Goal: Transaction & Acquisition: Obtain resource

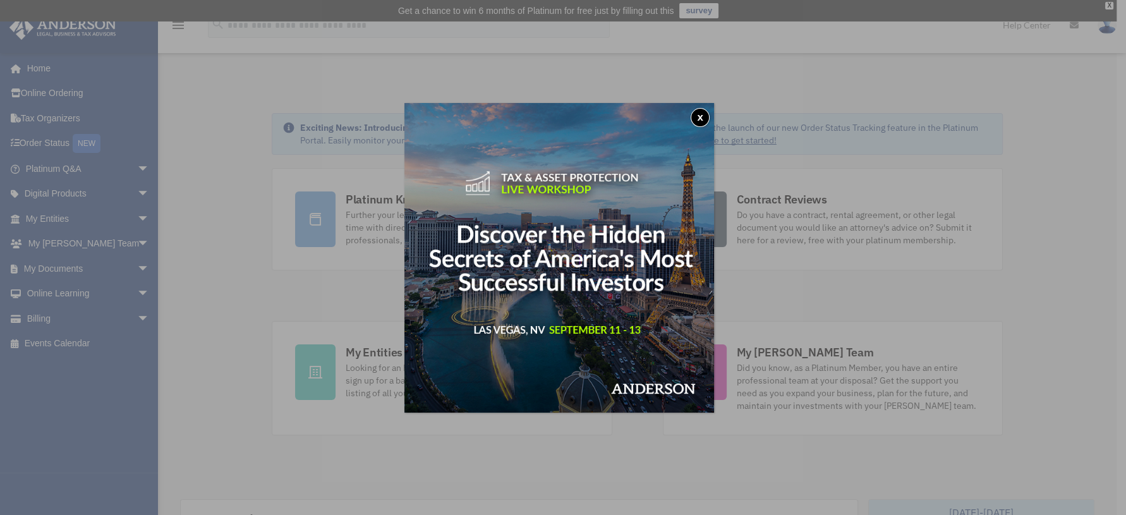
click at [129, 269] on div "x" at bounding box center [563, 257] width 1126 height 515
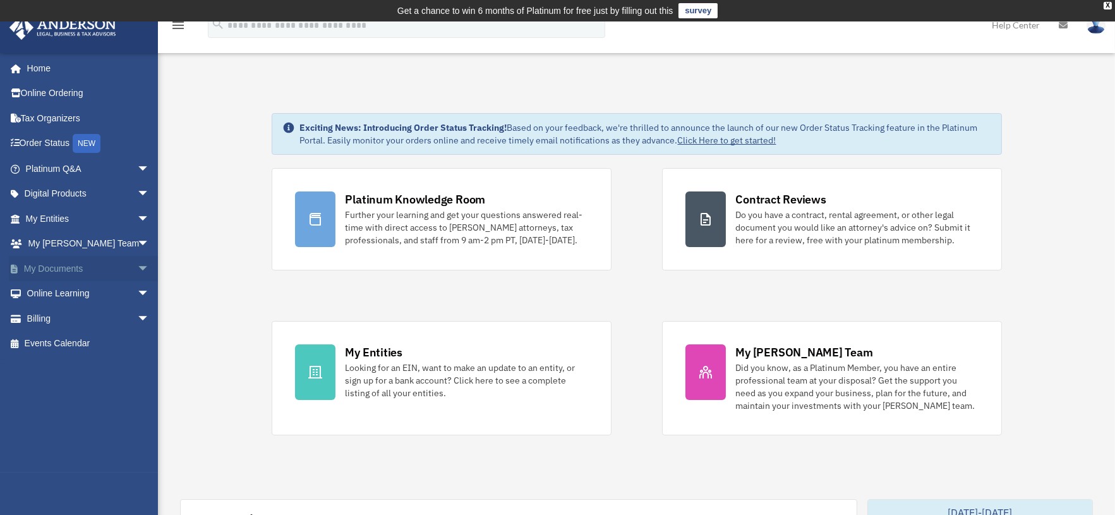
click at [137, 267] on span "arrow_drop_down" at bounding box center [149, 269] width 25 height 26
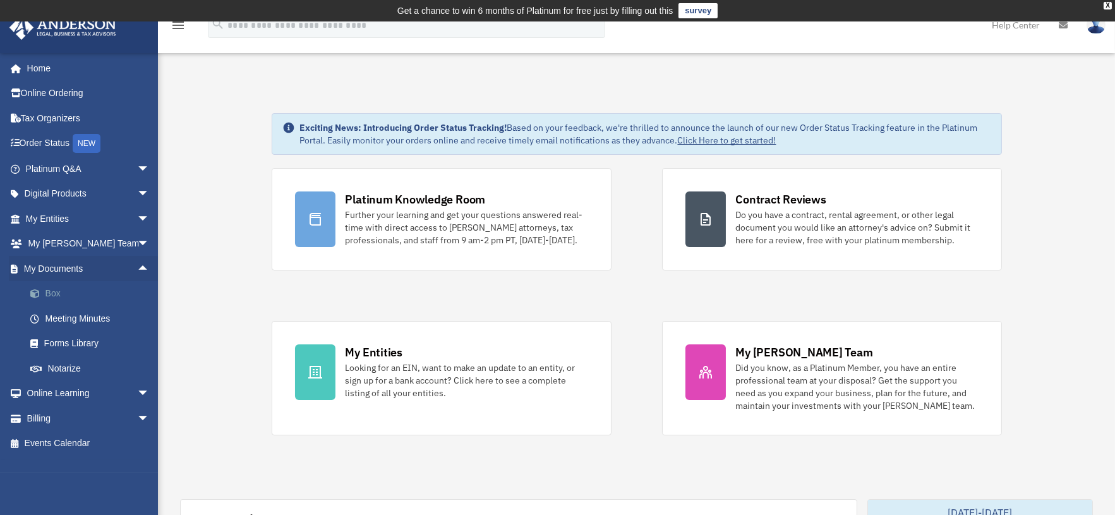
click at [52, 292] on link "Box" at bounding box center [93, 293] width 151 height 25
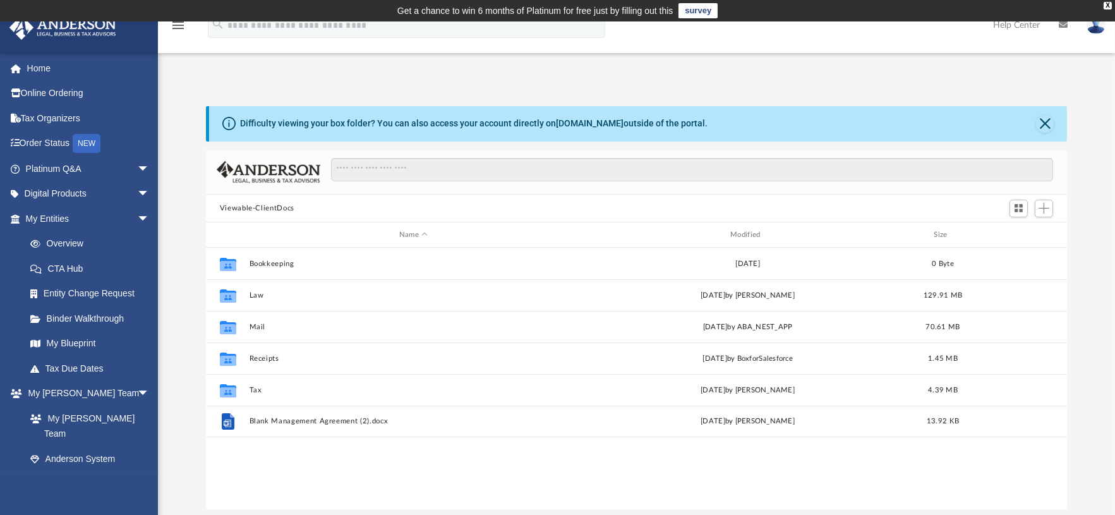
scroll to position [276, 850]
click at [761, 234] on div "Modified" at bounding box center [747, 234] width 329 height 11
click at [762, 234] on span "Modified" at bounding box center [764, 234] width 5 height 5
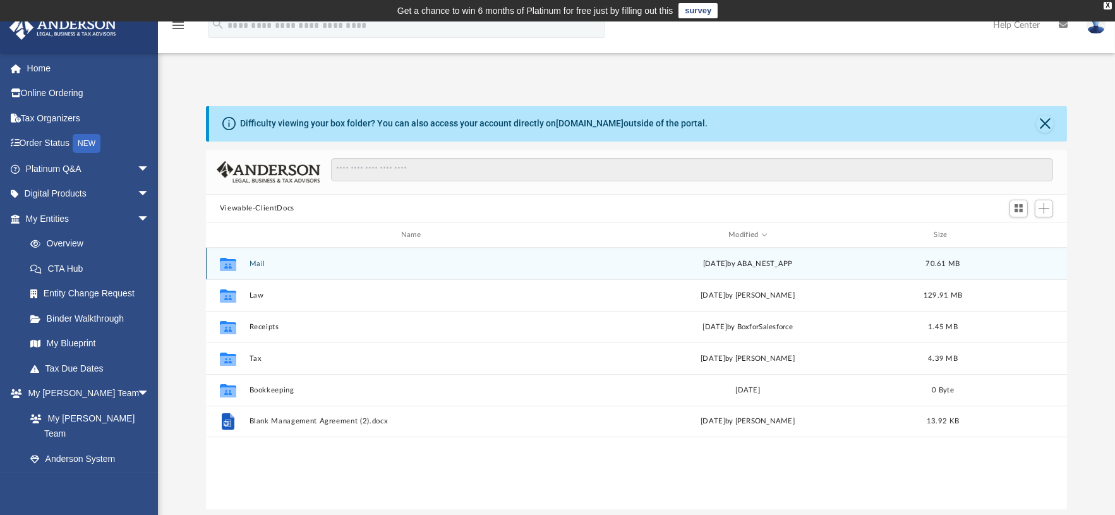
click at [253, 266] on button "Mail" at bounding box center [413, 264] width 329 height 8
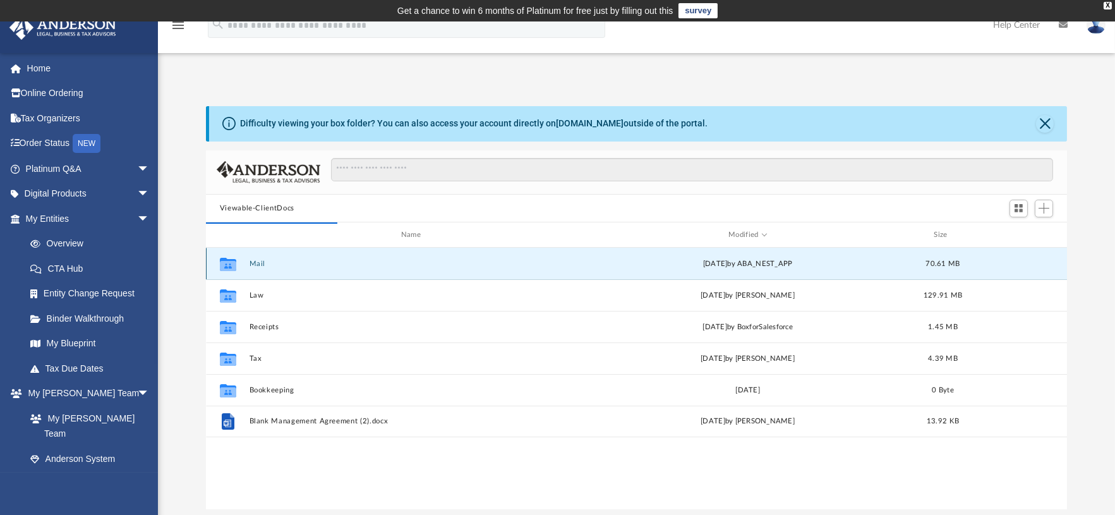
click at [258, 262] on button "Mail" at bounding box center [413, 264] width 329 height 8
click at [253, 262] on button "Mail" at bounding box center [413, 264] width 329 height 8
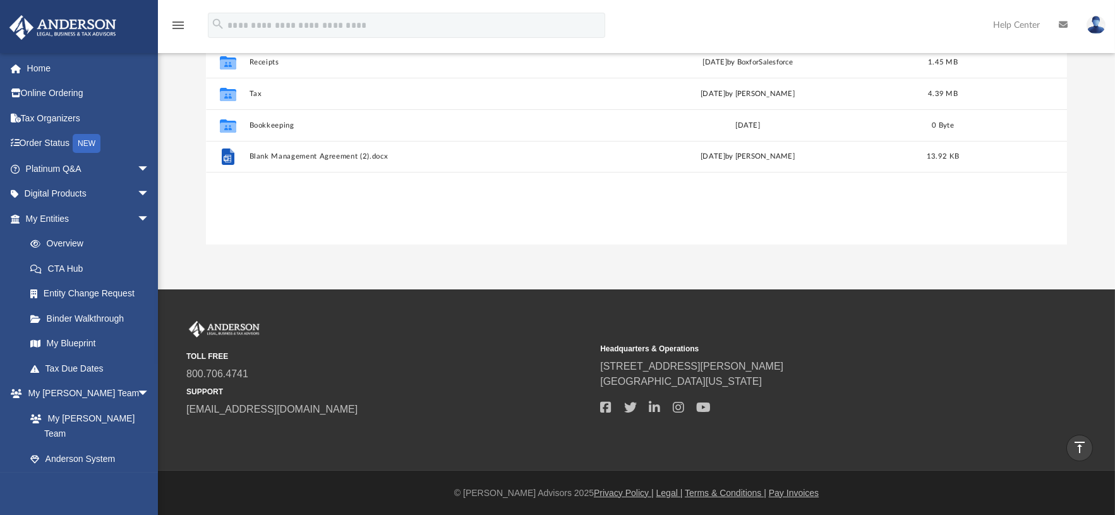
scroll to position [0, 0]
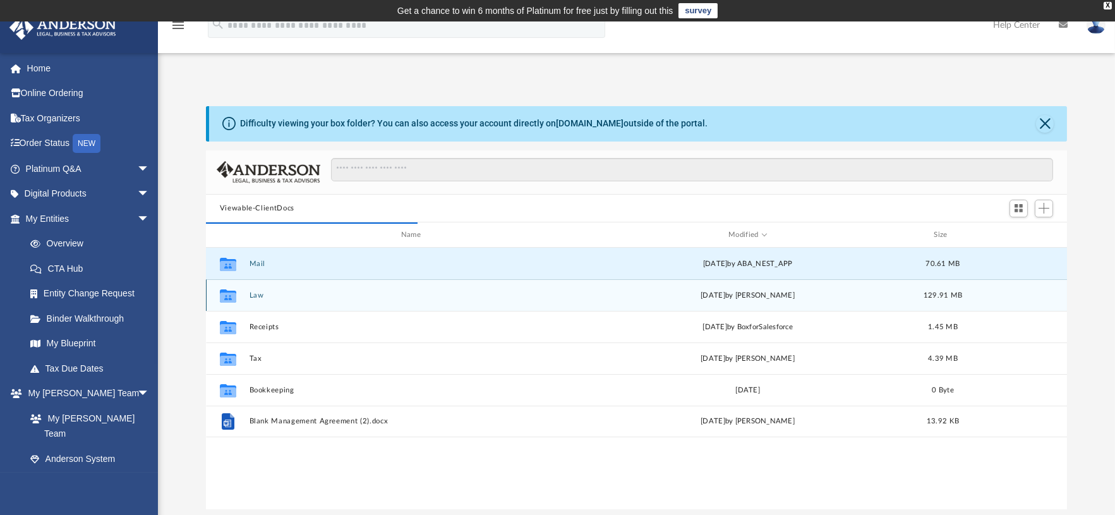
click at [258, 294] on button "Law" at bounding box center [413, 295] width 329 height 8
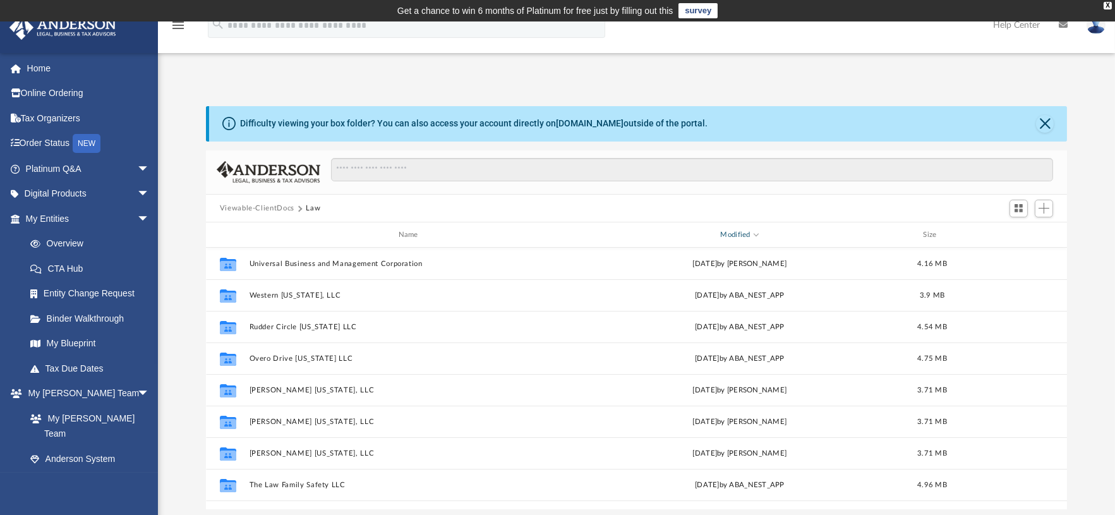
click at [759, 234] on div "Modified" at bounding box center [738, 234] width 323 height 11
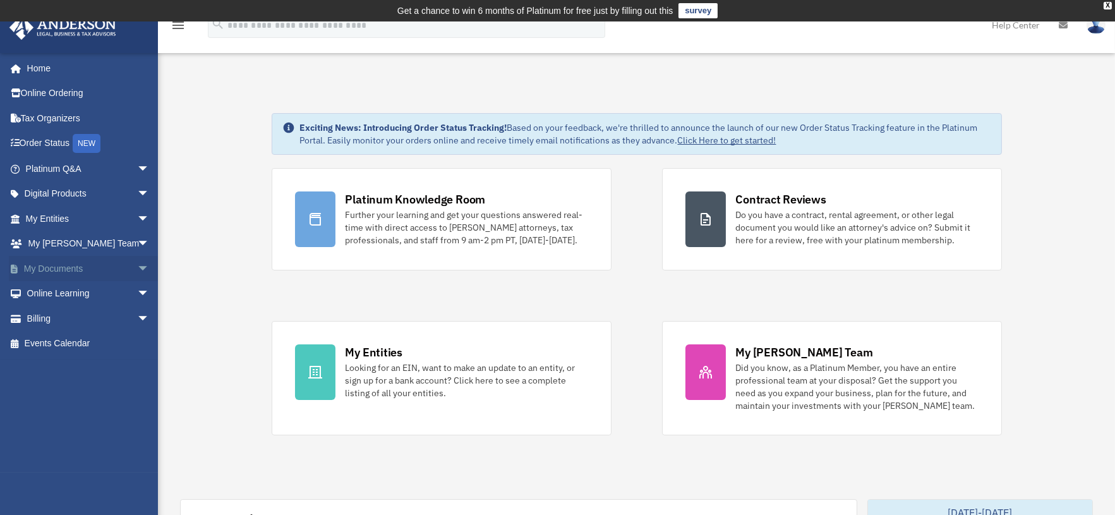
click at [137, 271] on span "arrow_drop_down" at bounding box center [149, 269] width 25 height 26
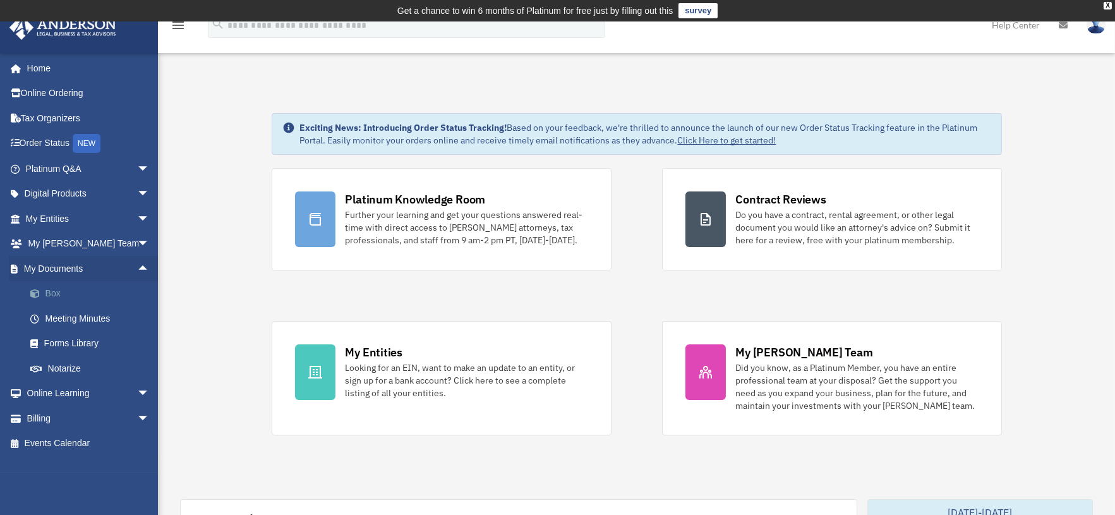
click at [56, 299] on link "Box" at bounding box center [93, 293] width 151 height 25
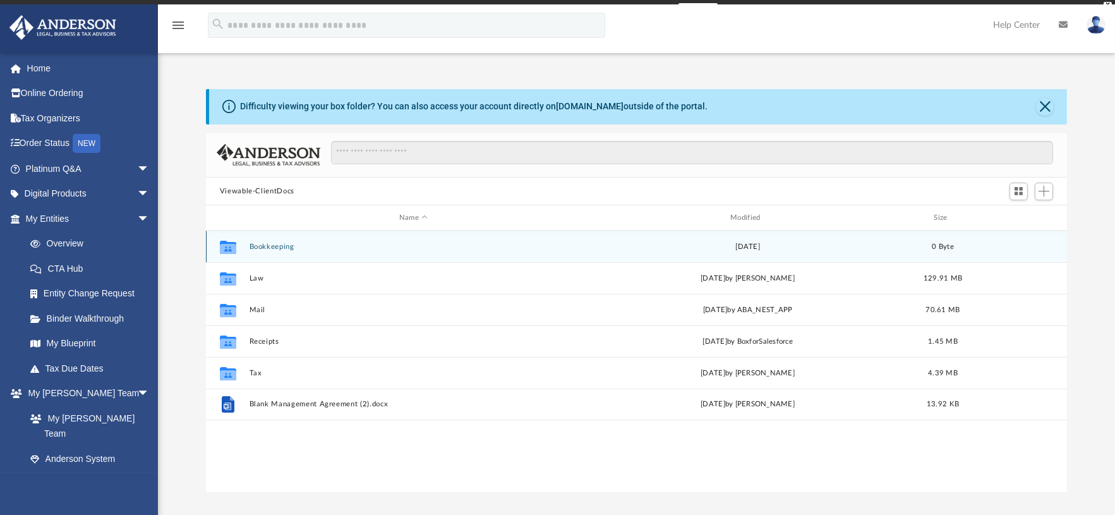
scroll to position [276, 850]
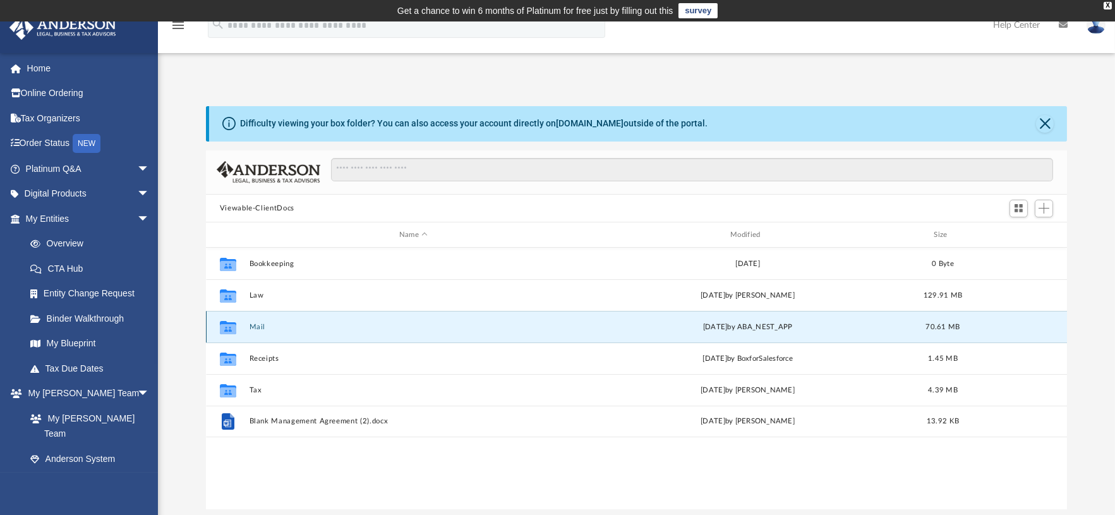
click at [254, 325] on button "Mail" at bounding box center [413, 327] width 329 height 8
click at [263, 326] on button "Mail" at bounding box center [413, 327] width 329 height 8
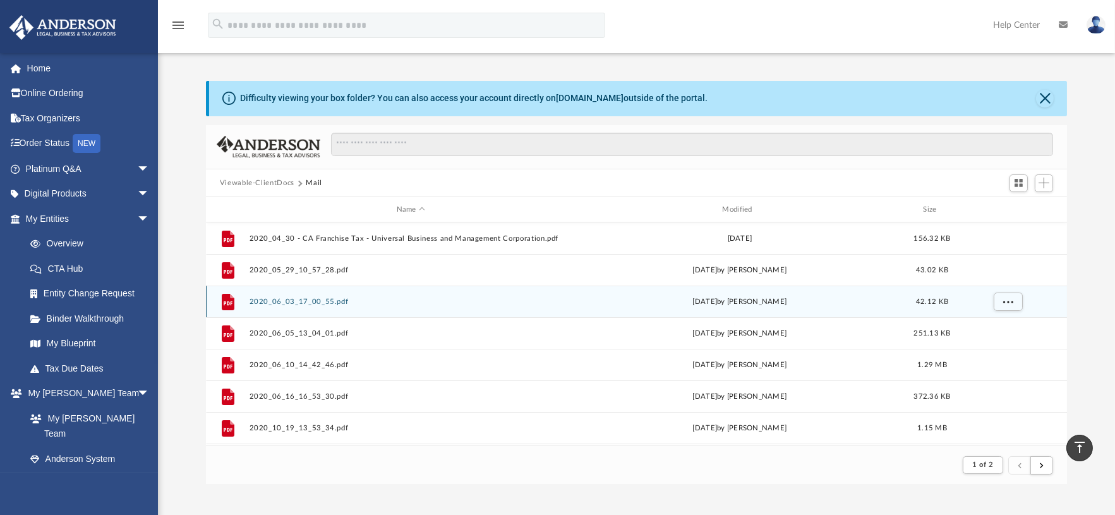
scroll to position [0, 0]
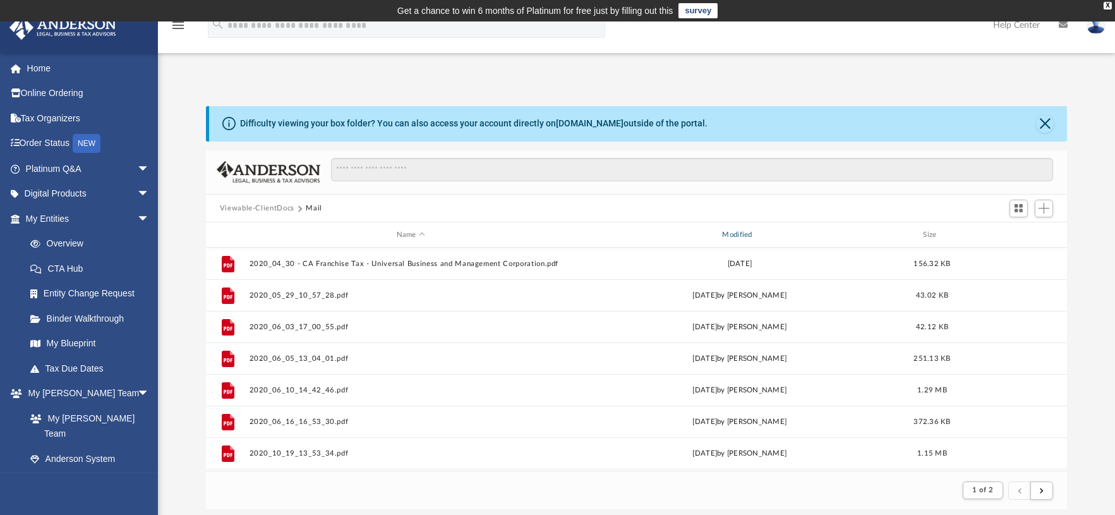
click at [737, 237] on div "Modified" at bounding box center [738, 234] width 323 height 11
click at [744, 230] on div "Modified" at bounding box center [738, 234] width 323 height 11
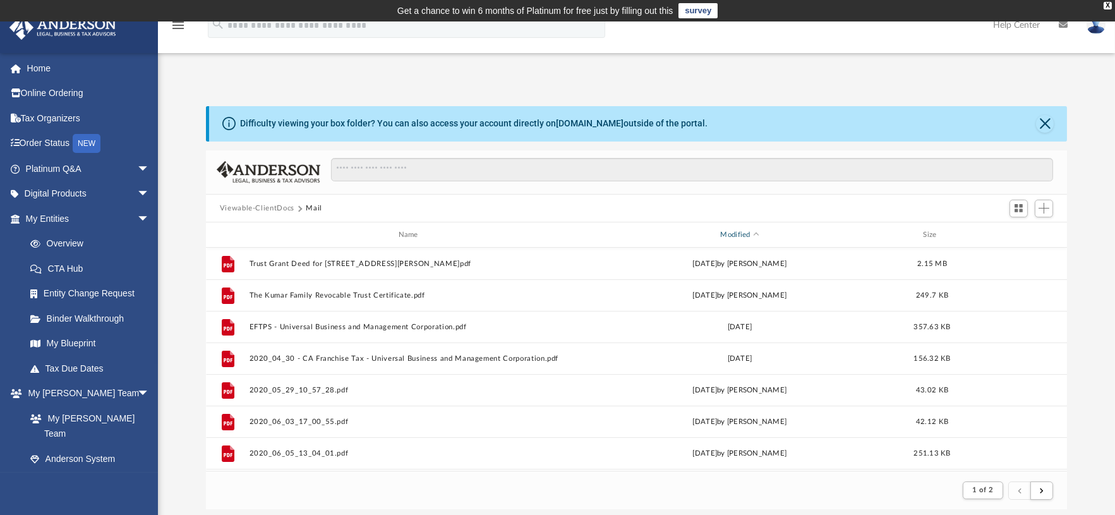
click at [751, 232] on div "Modified" at bounding box center [738, 234] width 323 height 11
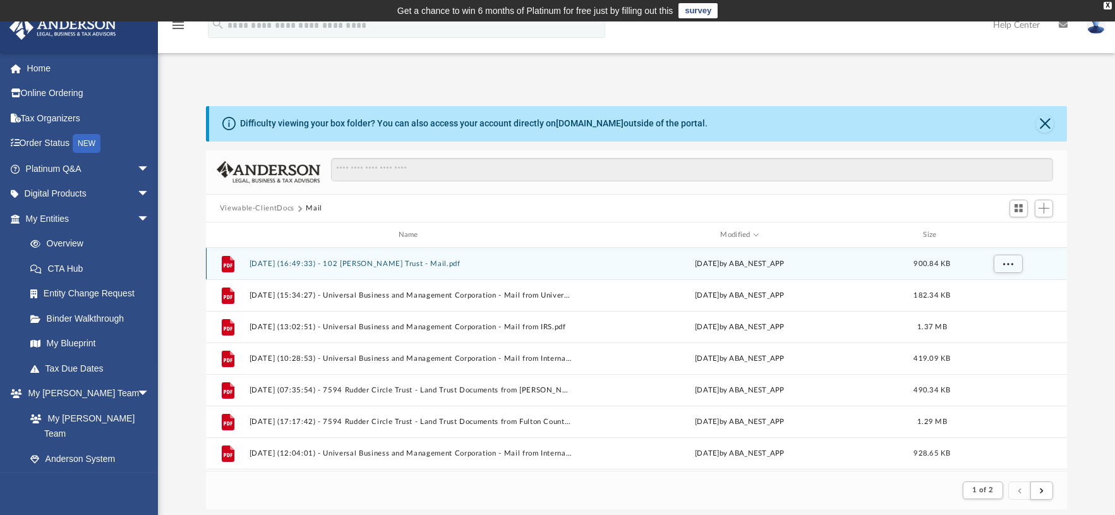
click at [313, 262] on button "2025.08.20 (16:49:33) - 102 Talavera Lane Trust - Mail.pdf" at bounding box center [410, 264] width 323 height 8
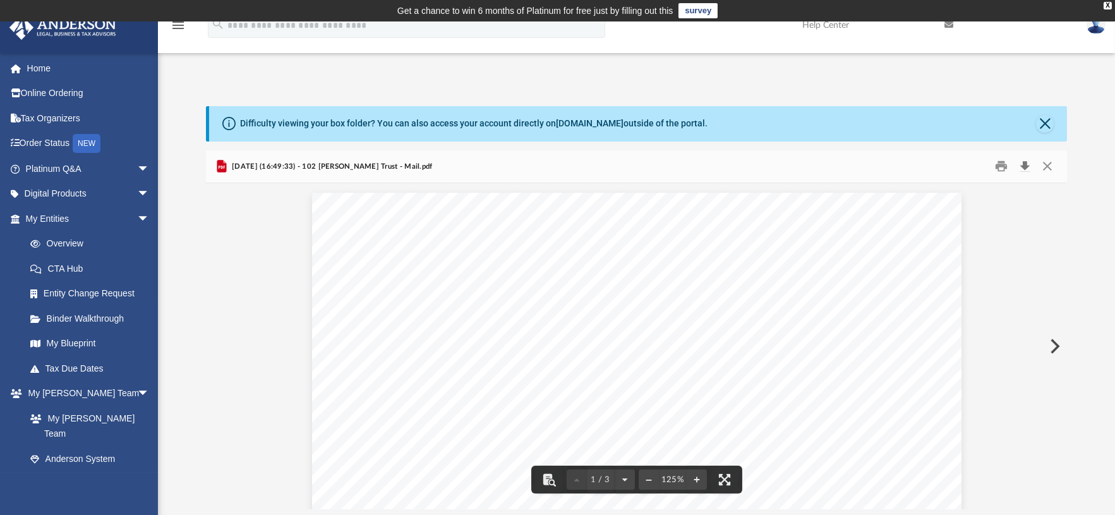
click at [1022, 169] on button "Download" at bounding box center [1024, 167] width 23 height 20
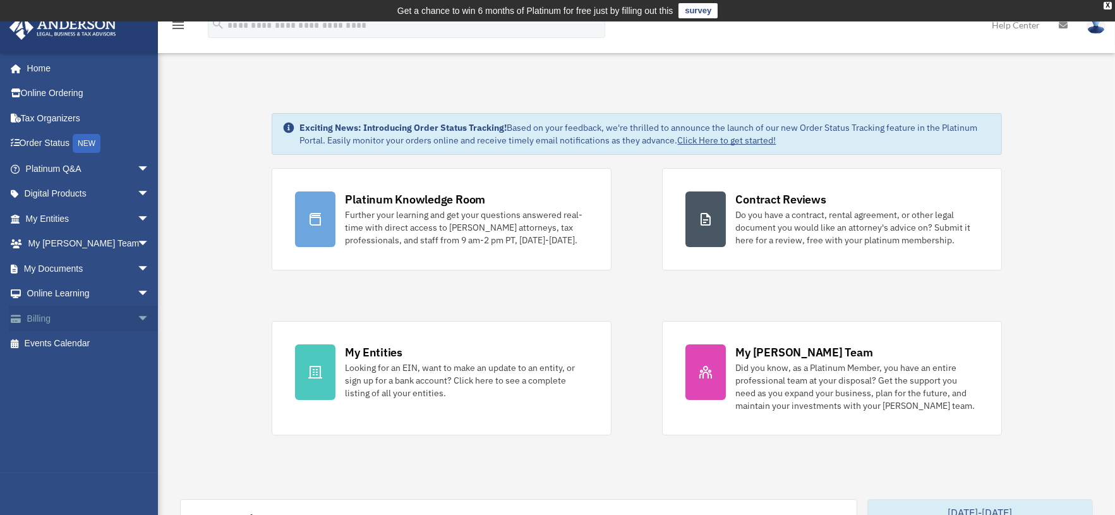
click at [137, 320] on span "arrow_drop_down" at bounding box center [149, 319] width 25 height 26
click at [83, 344] on link "$ Open Invoices" at bounding box center [93, 344] width 151 height 26
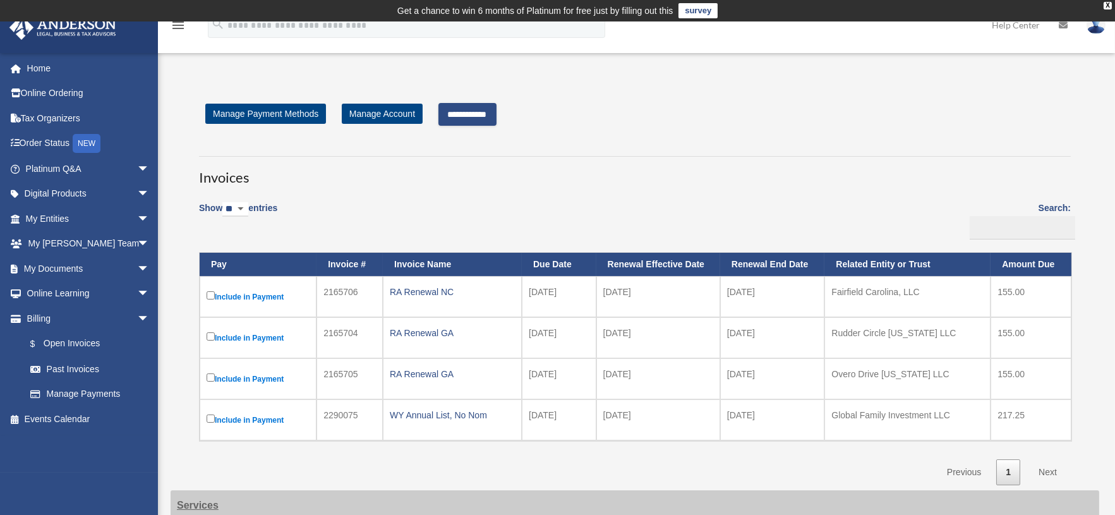
click at [205, 339] on td "Include in Payment" at bounding box center [258, 337] width 117 height 41
click at [486, 113] on input "**********" at bounding box center [467, 114] width 58 height 23
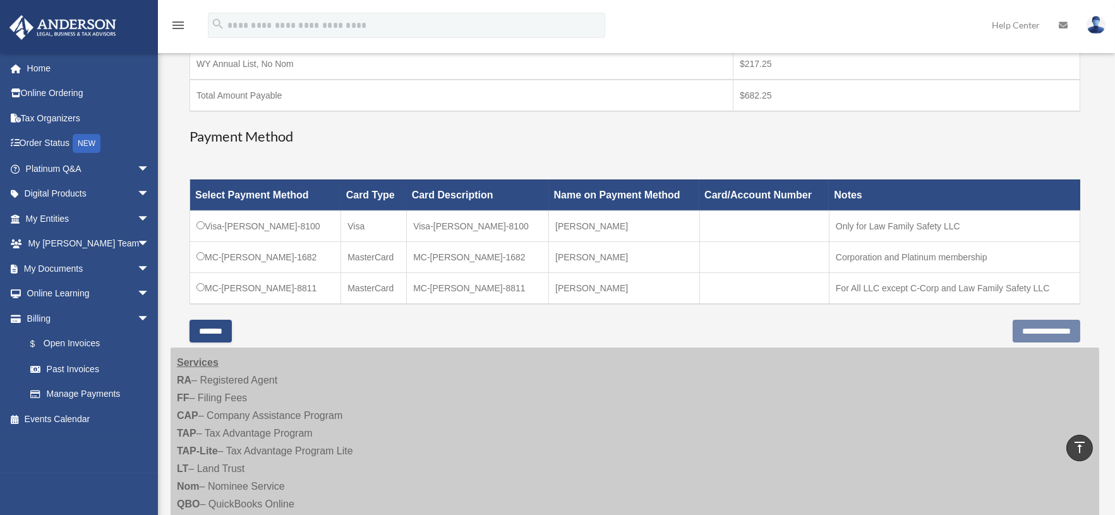
scroll to position [351, 0]
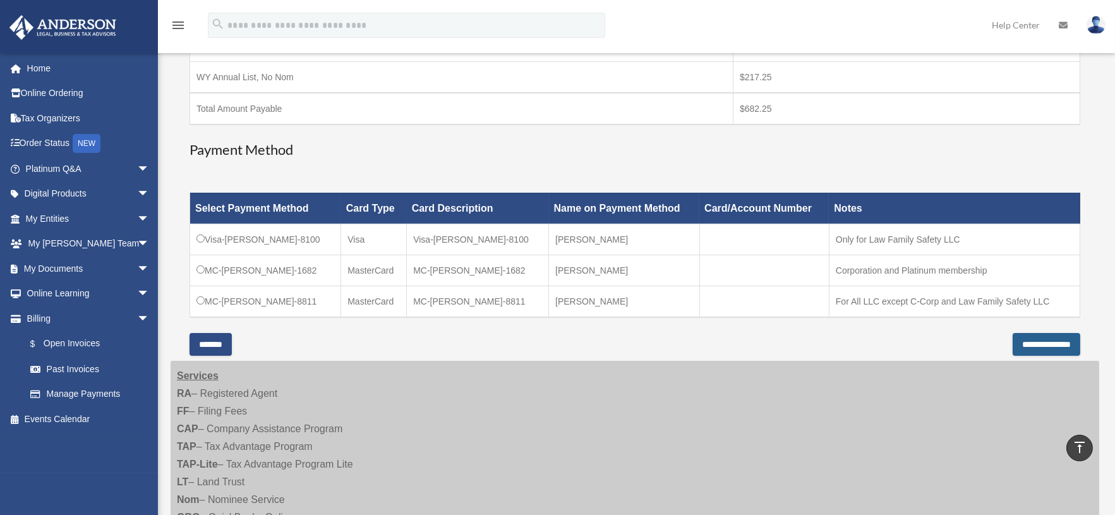
click at [1031, 343] on input "**********" at bounding box center [1047, 344] width 68 height 23
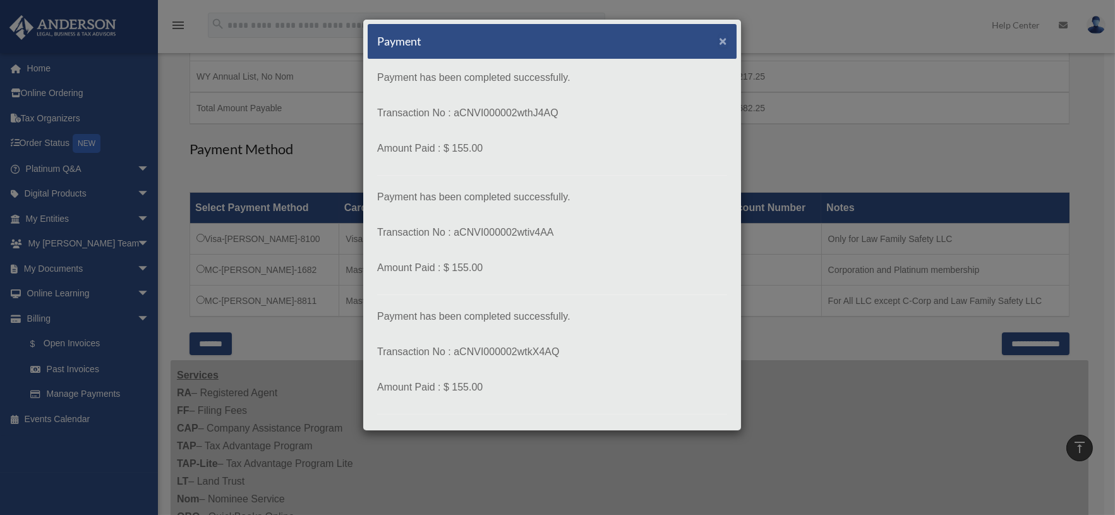
click at [719, 39] on span "×" at bounding box center [723, 40] width 8 height 15
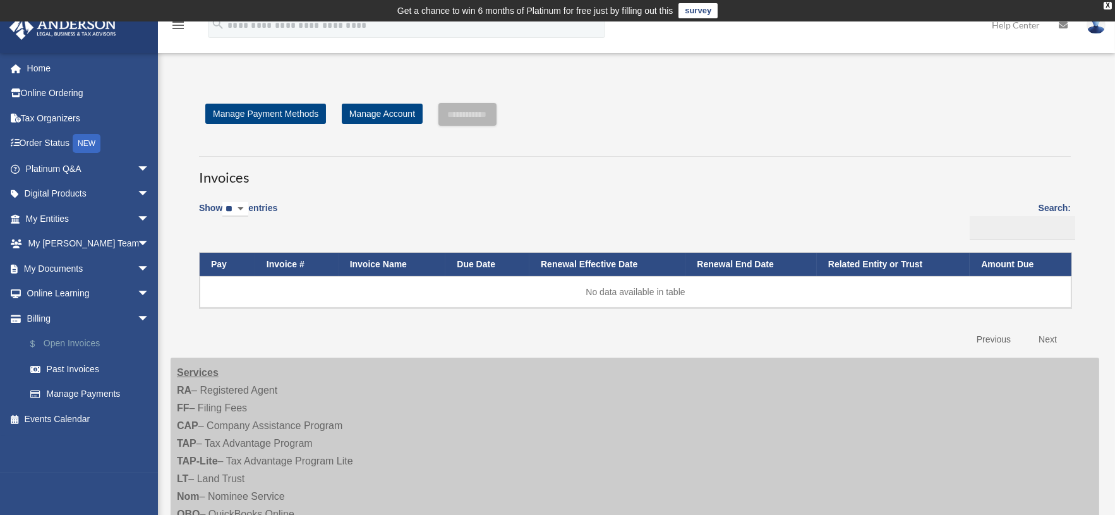
click at [75, 337] on link "$ Open Invoices" at bounding box center [93, 344] width 151 height 26
click at [68, 367] on link "Past Invoices" at bounding box center [93, 368] width 151 height 25
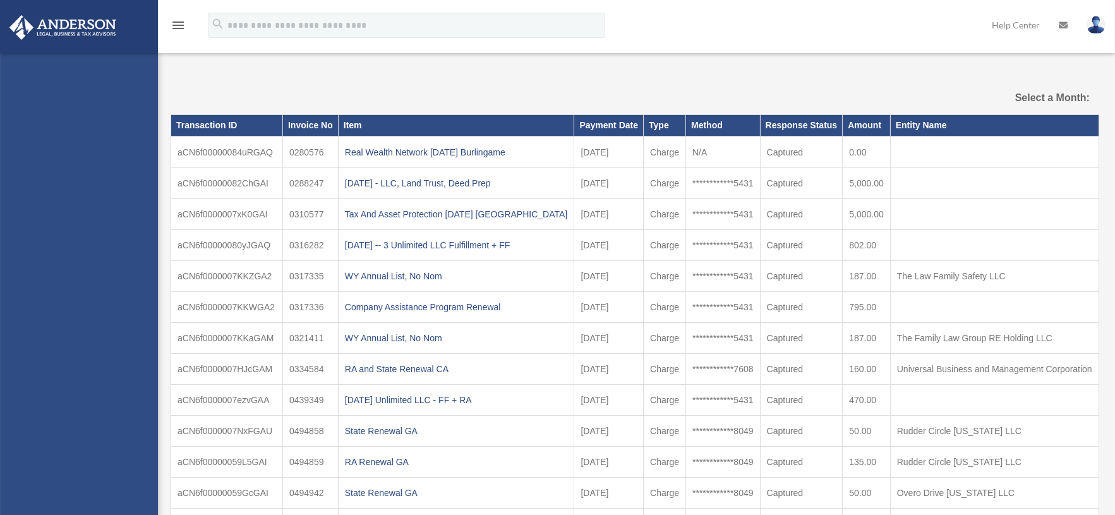
select select
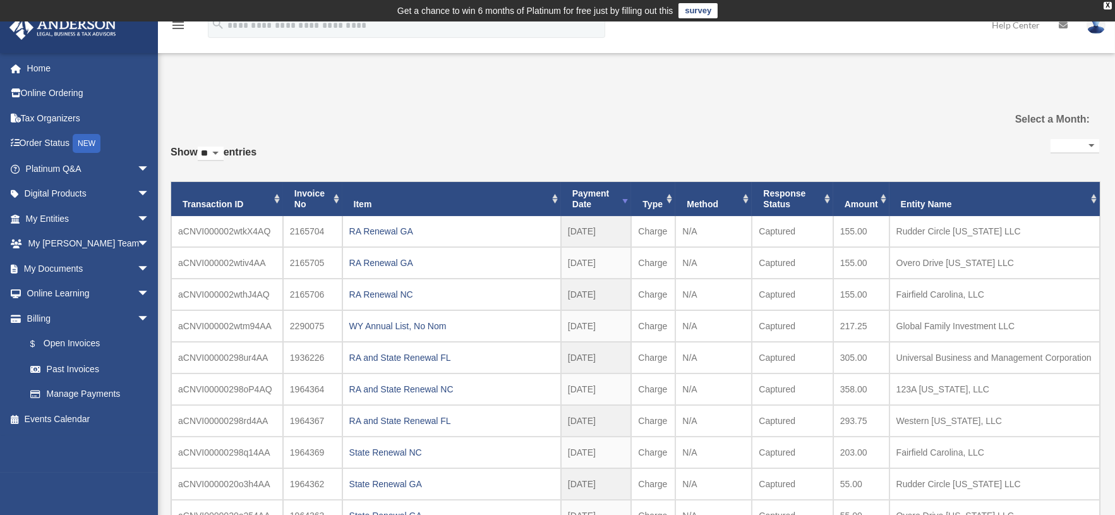
click at [607, 205] on th "Payment Date" at bounding box center [596, 199] width 71 height 34
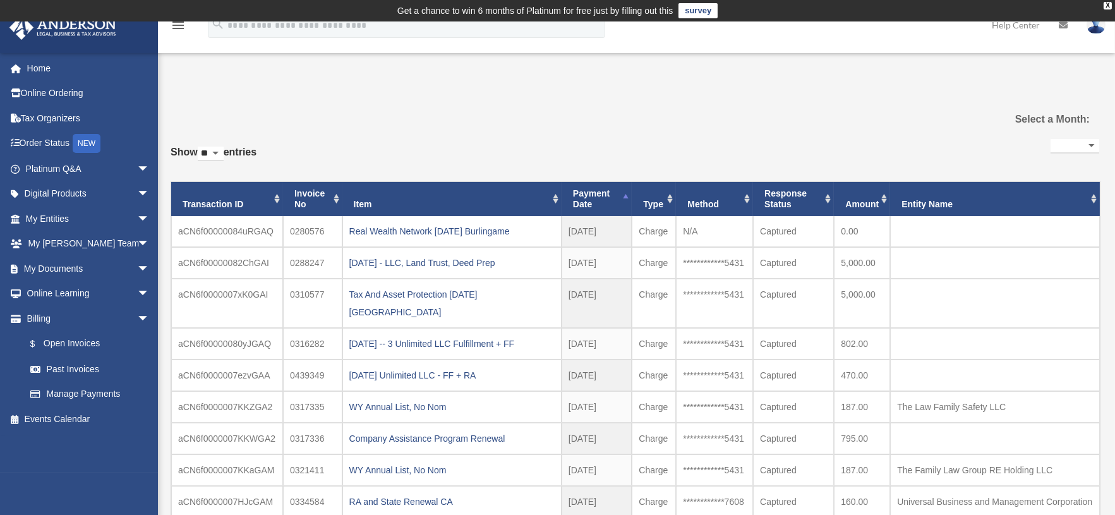
click at [619, 193] on th "Payment Date" at bounding box center [597, 199] width 70 height 34
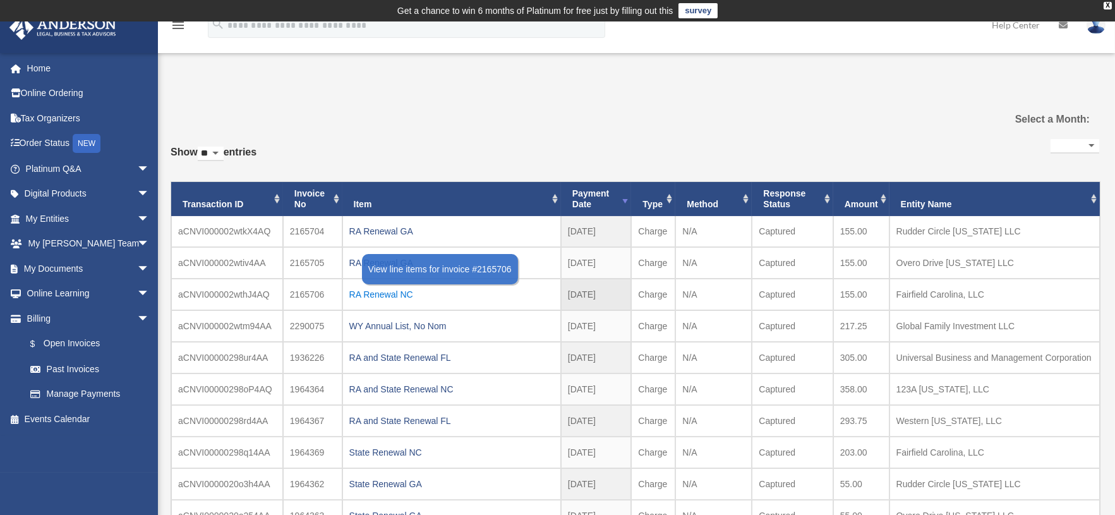
click at [374, 294] on div "RA Renewal NC" at bounding box center [451, 295] width 205 height 18
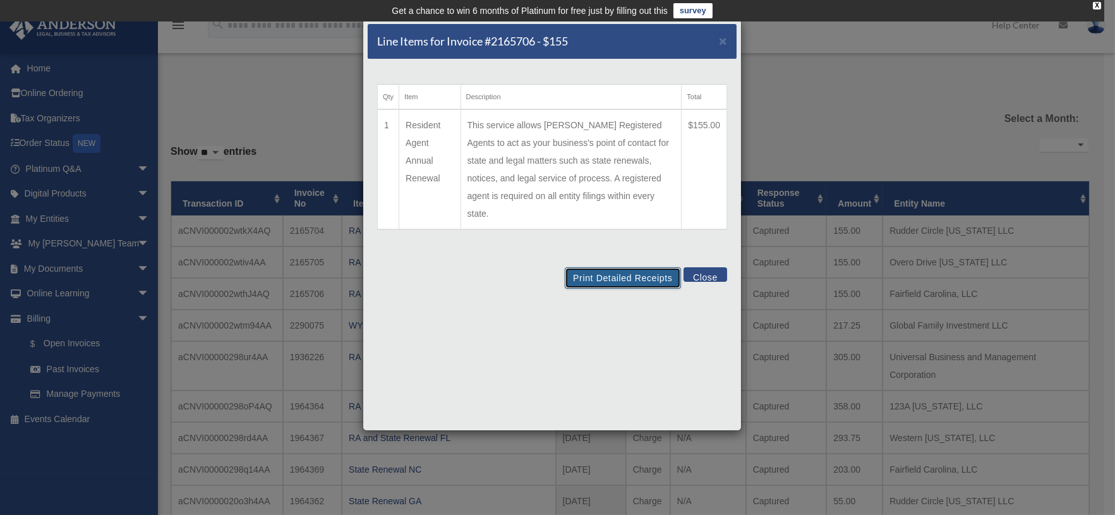
click at [648, 267] on button "Print Detailed Receipts" at bounding box center [623, 277] width 116 height 21
click at [704, 267] on button "Close" at bounding box center [706, 274] width 44 height 15
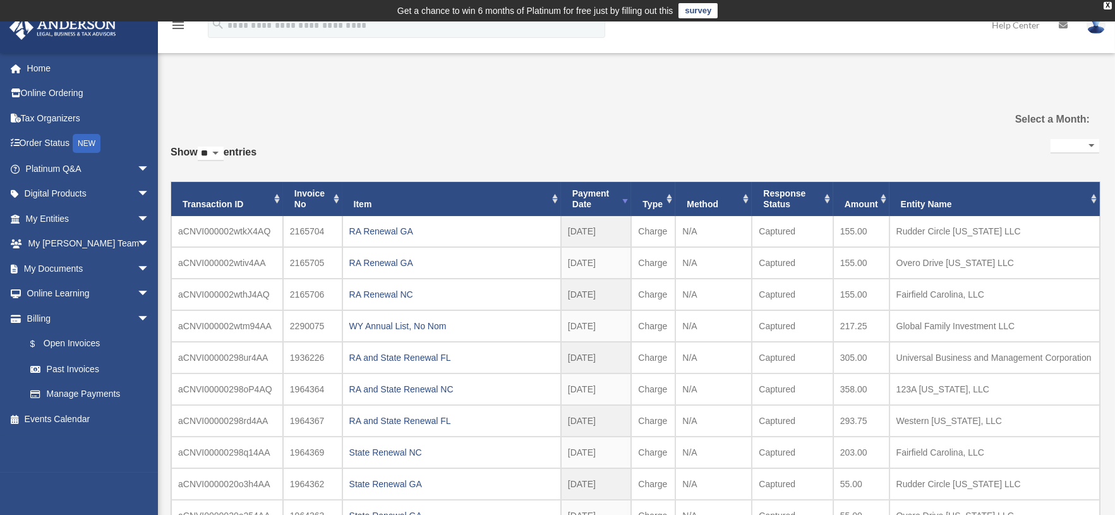
click at [397, 229] on div "RA Renewal GA" at bounding box center [451, 231] width 205 height 18
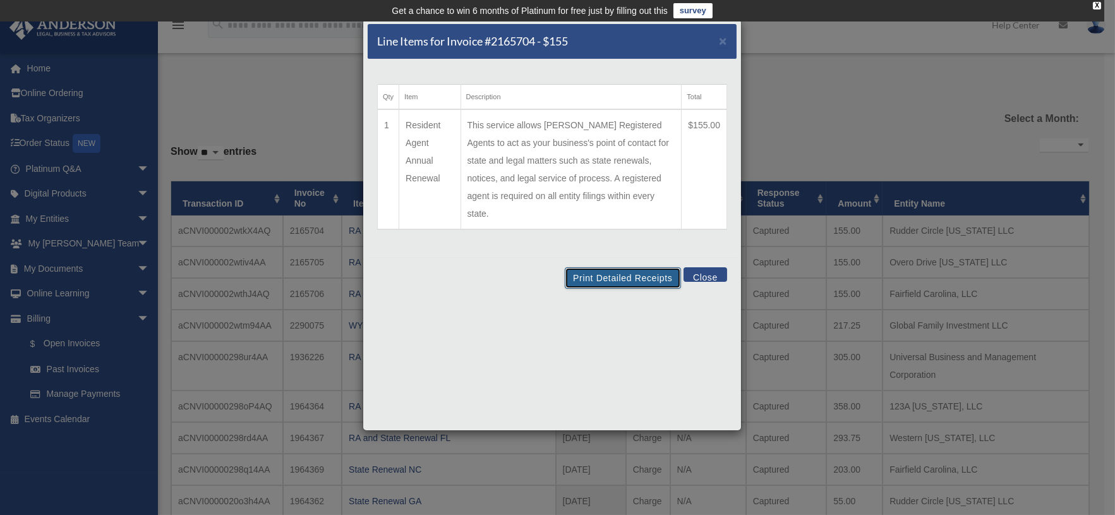
drag, startPoint x: 622, startPoint y: 258, endPoint x: 452, endPoint y: 342, distance: 188.7
click at [622, 267] on button "Print Detailed Receipts" at bounding box center [623, 277] width 116 height 21
click at [712, 267] on button "Close" at bounding box center [706, 274] width 44 height 15
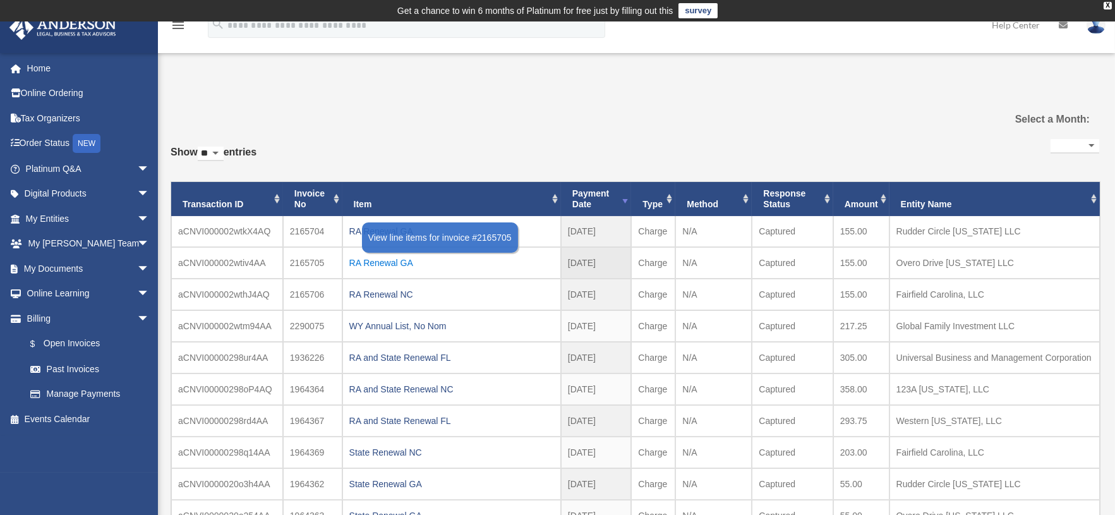
click at [379, 260] on div "RA Renewal GA" at bounding box center [451, 263] width 205 height 18
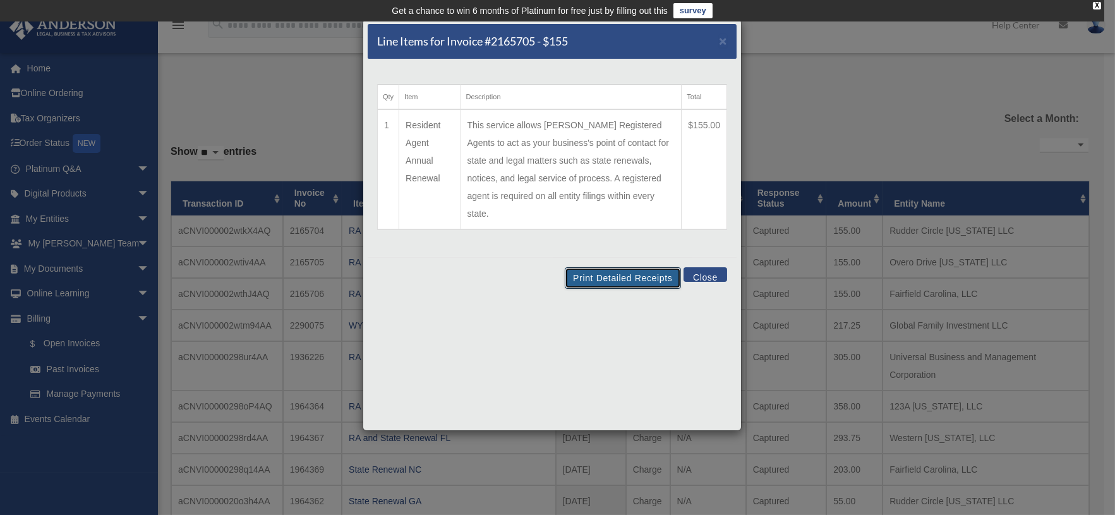
drag, startPoint x: 666, startPoint y: 262, endPoint x: 129, endPoint y: 227, distance: 538.1
click at [666, 267] on button "Print Detailed Receipts" at bounding box center [623, 277] width 116 height 21
click at [708, 267] on button "Close" at bounding box center [706, 274] width 44 height 15
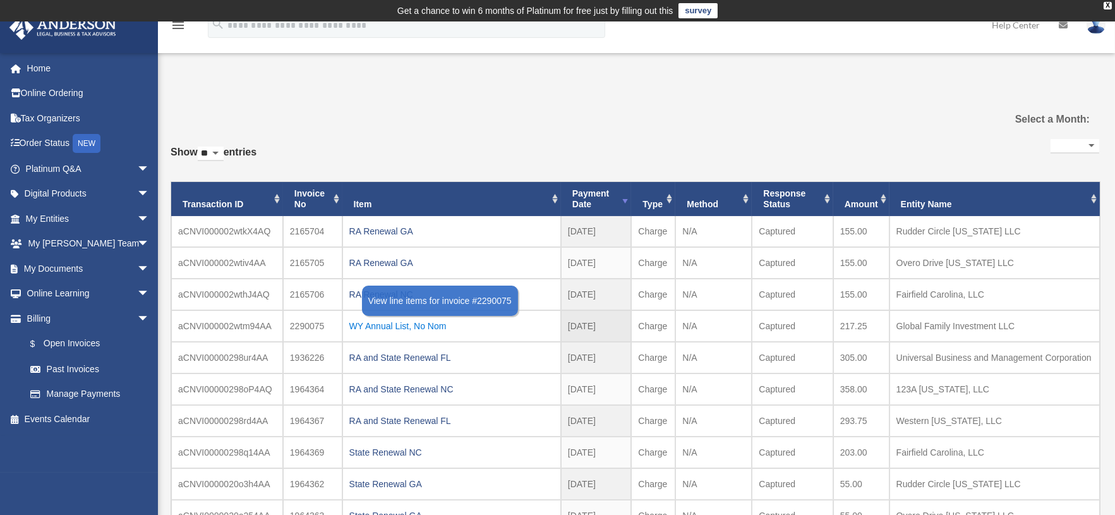
click at [402, 323] on div "WY Annual List, No Nom" at bounding box center [451, 326] width 205 height 18
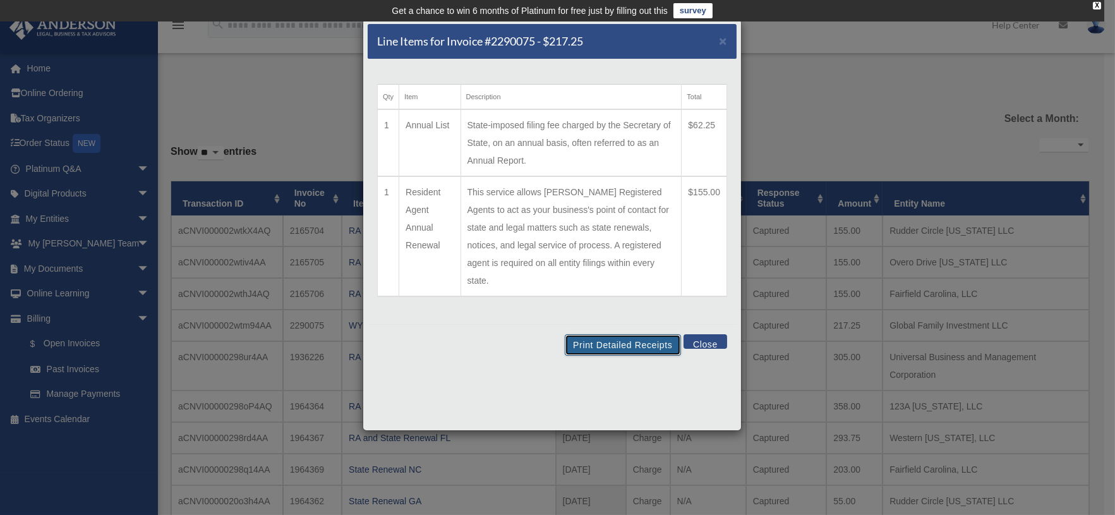
click at [650, 334] on button "Print Detailed Receipts" at bounding box center [623, 344] width 116 height 21
click at [707, 334] on button "Close" at bounding box center [706, 341] width 44 height 15
